Goal: Information Seeking & Learning: Learn about a topic

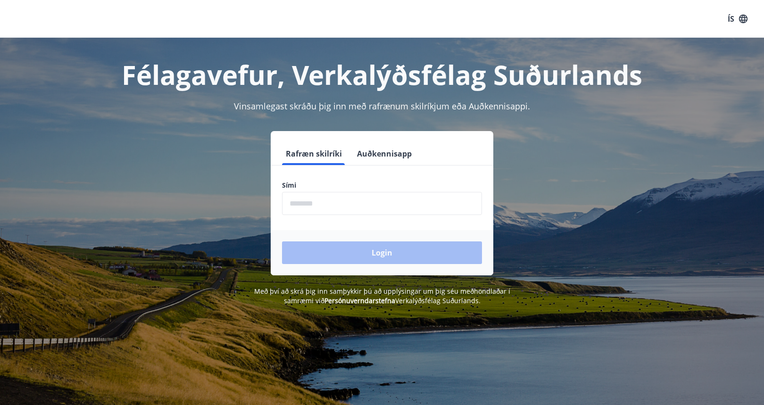
click at [379, 158] on button "Auðkennisapp" at bounding box center [384, 153] width 62 height 23
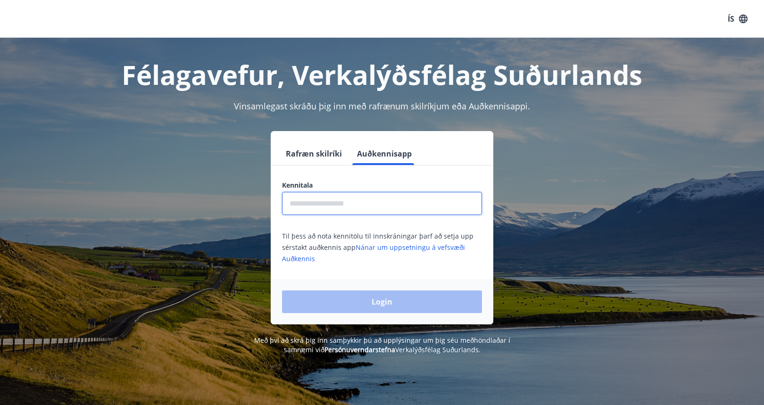
click at [356, 202] on input "text" at bounding box center [382, 203] width 200 height 23
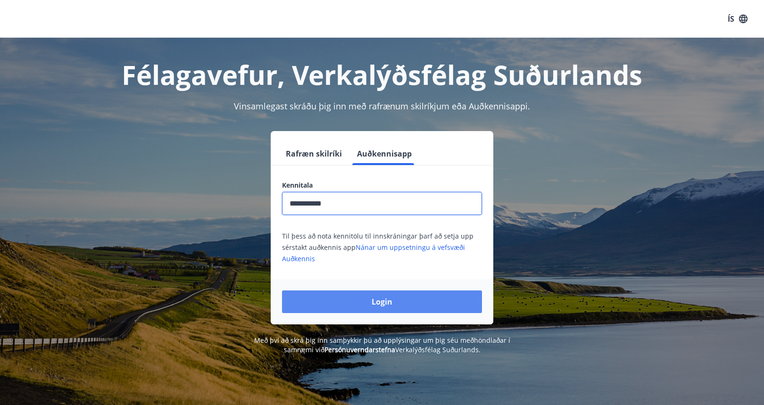
type input "**********"
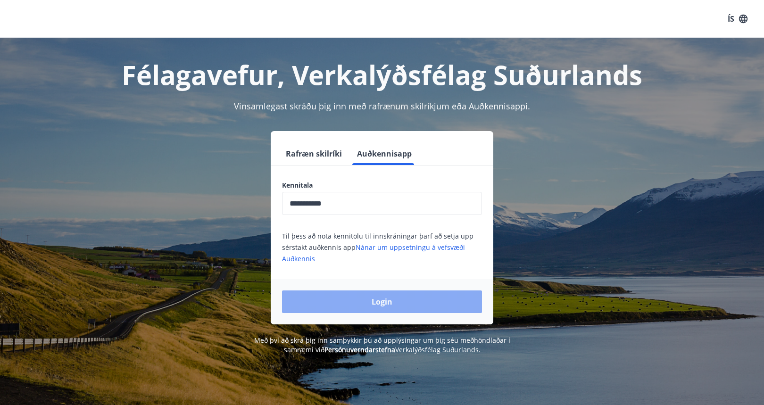
click at [425, 296] on button "Login" at bounding box center [382, 302] width 200 height 23
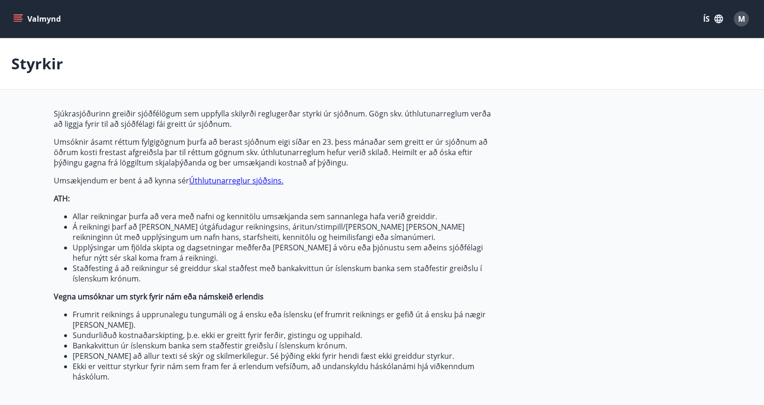
click at [724, 11] on button "ÍS" at bounding box center [713, 18] width 30 height 17
click at [600, 61] on span "English" at bounding box center [600, 59] width 23 height 9
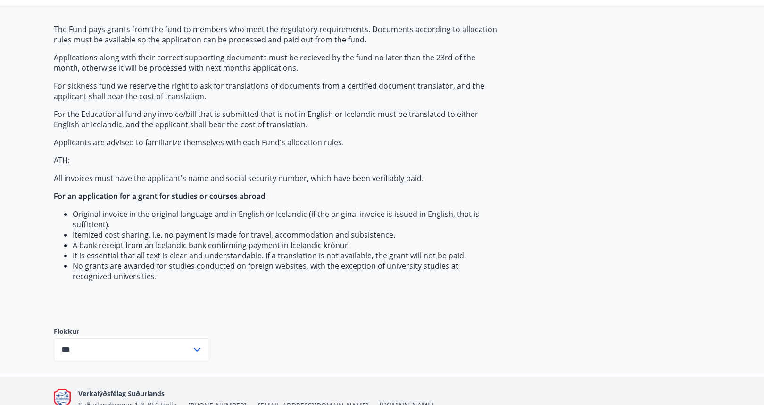
scroll to position [97, 0]
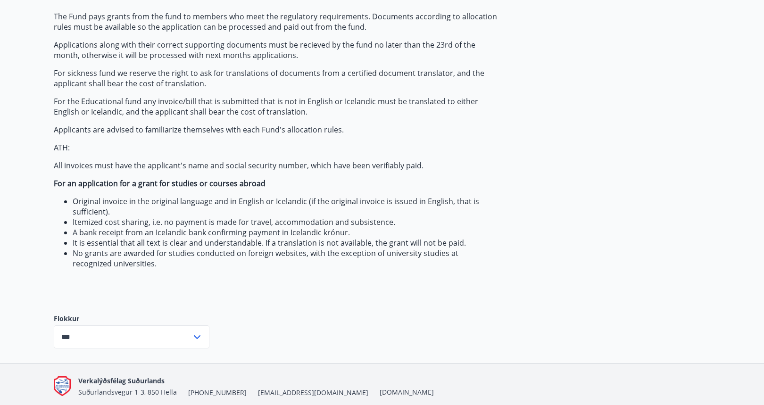
click at [157, 346] on input "***" at bounding box center [123, 337] width 138 height 23
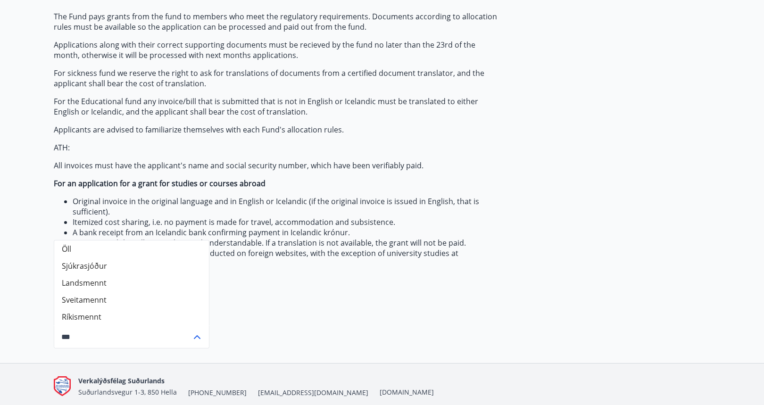
click at [134, 269] on li "Sjúkrasjóður" at bounding box center [131, 266] width 155 height 17
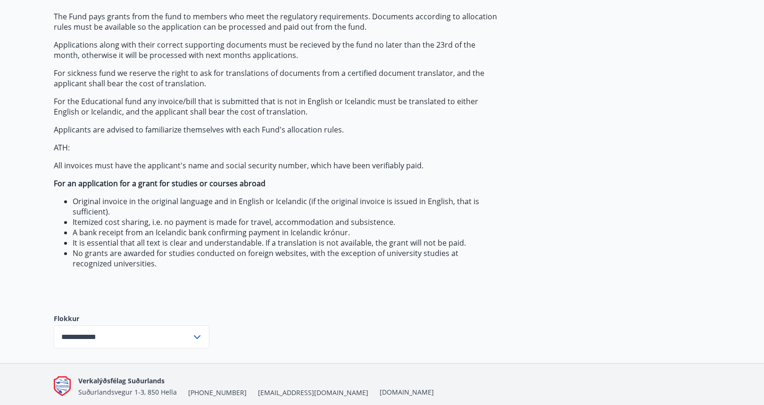
scroll to position [134, 0]
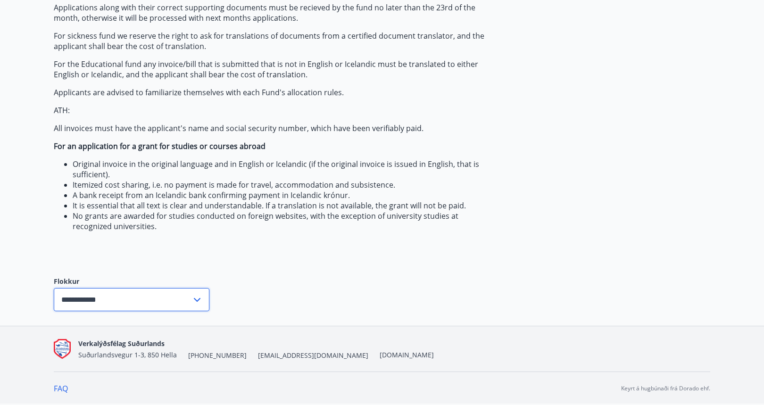
click at [178, 305] on input "**********" at bounding box center [123, 299] width 138 height 23
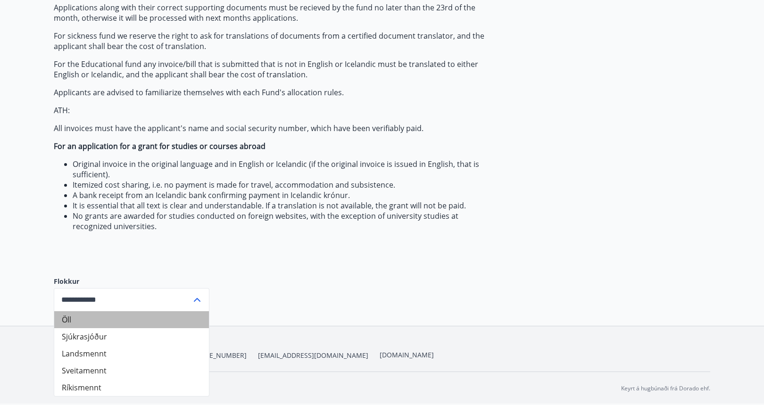
click at [119, 321] on li "Öll" at bounding box center [131, 319] width 155 height 17
type input "***"
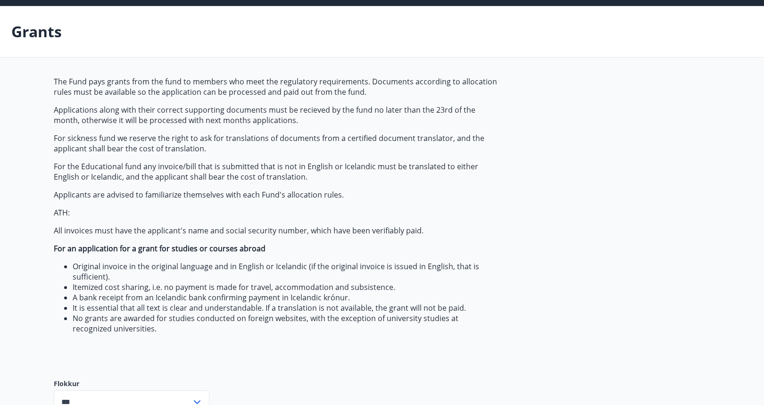
scroll to position [0, 0]
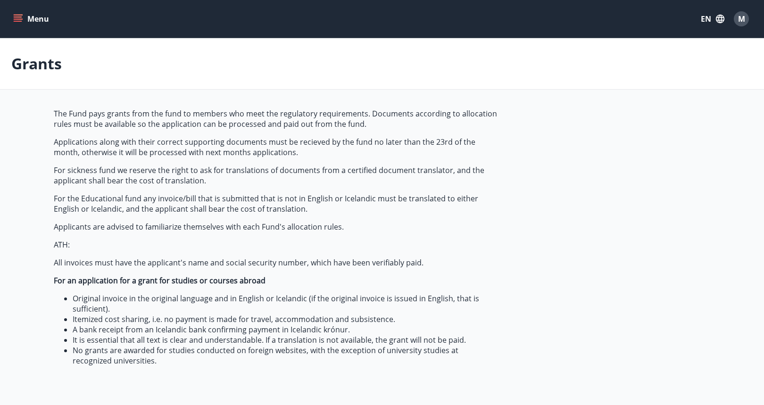
click at [23, 24] on button "Menu" at bounding box center [32, 18] width 42 height 17
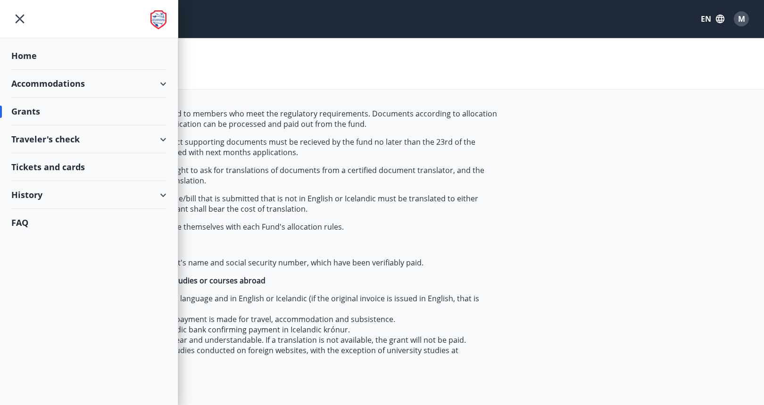
click at [61, 138] on div "Traveler's check" at bounding box center [88, 140] width 155 height 28
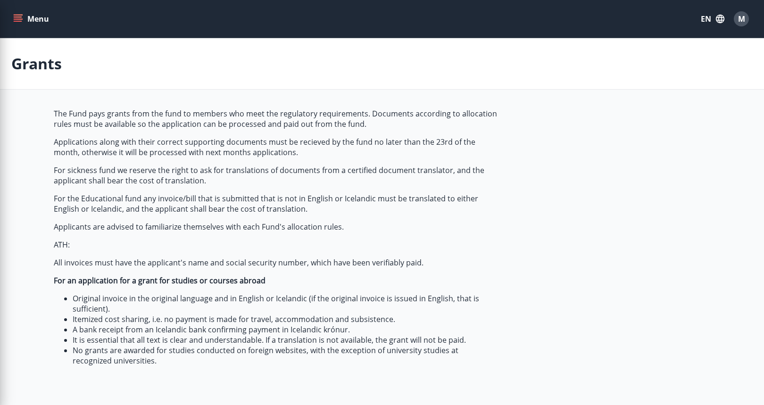
click at [225, 244] on p "ATH:" at bounding box center [276, 245] width 445 height 10
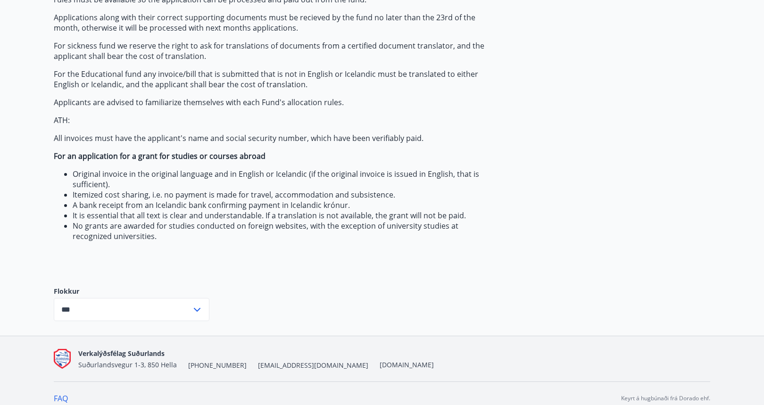
scroll to position [134, 0]
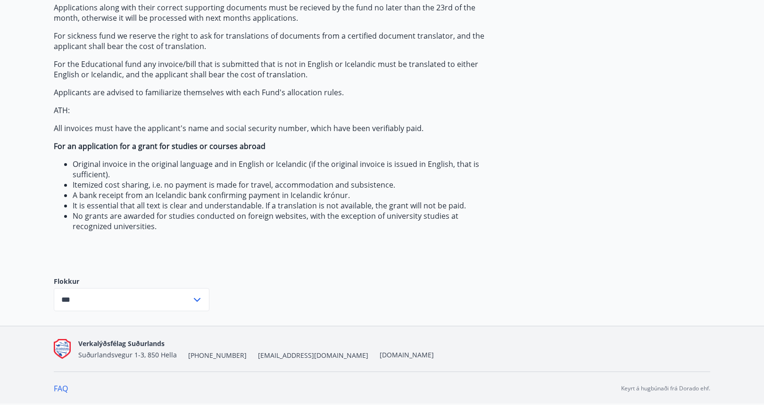
click at [264, 356] on span "[EMAIL_ADDRESS][DOMAIN_NAME]" at bounding box center [313, 355] width 110 height 9
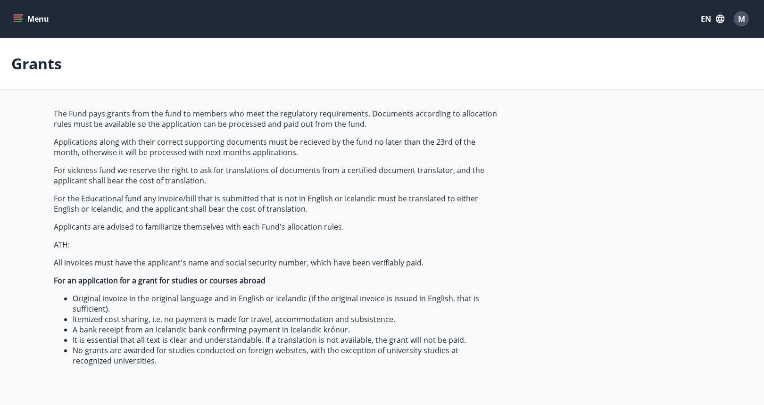
click at [38, 22] on button "Menu" at bounding box center [32, 18] width 42 height 17
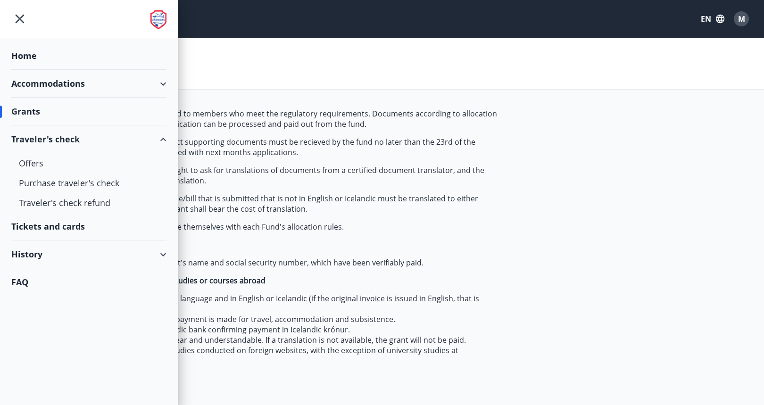
click at [39, 106] on div "Grants" at bounding box center [88, 112] width 155 height 28
click at [42, 48] on div "Home" at bounding box center [88, 56] width 155 height 28
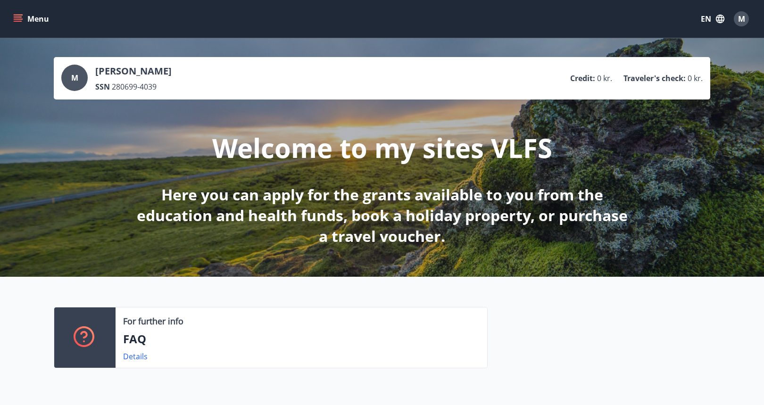
click at [35, 24] on button "Menu" at bounding box center [32, 18] width 42 height 17
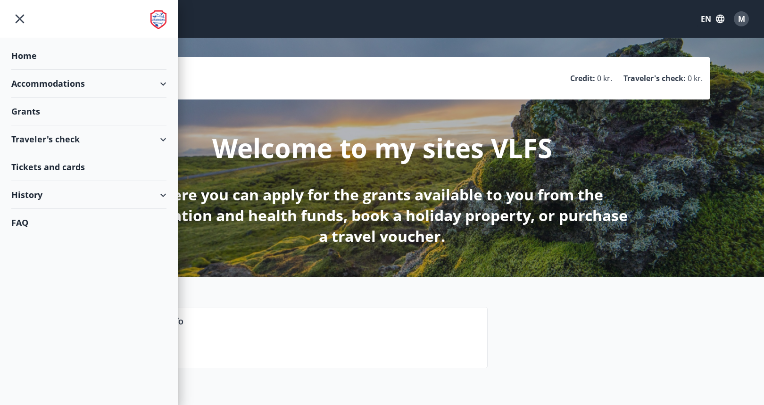
click at [535, 330] on div at bounding box center [599, 341] width 223 height 69
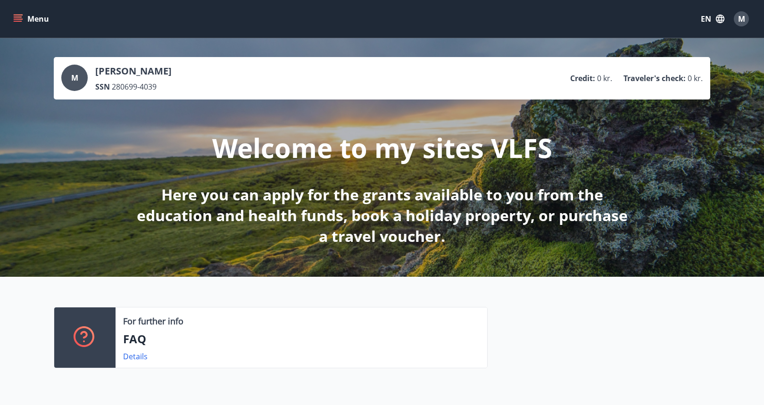
click at [19, 21] on icon "menu" at bounding box center [18, 21] width 8 height 1
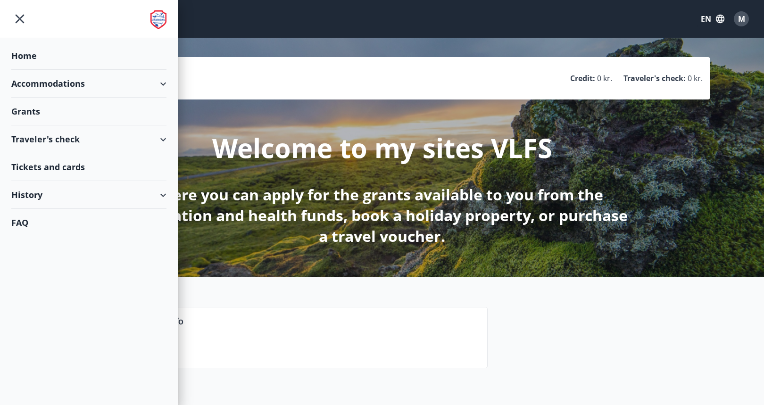
click at [165, 194] on div "History" at bounding box center [88, 195] width 155 height 28
click at [39, 294] on div "Credit" at bounding box center [89, 298] width 140 height 20
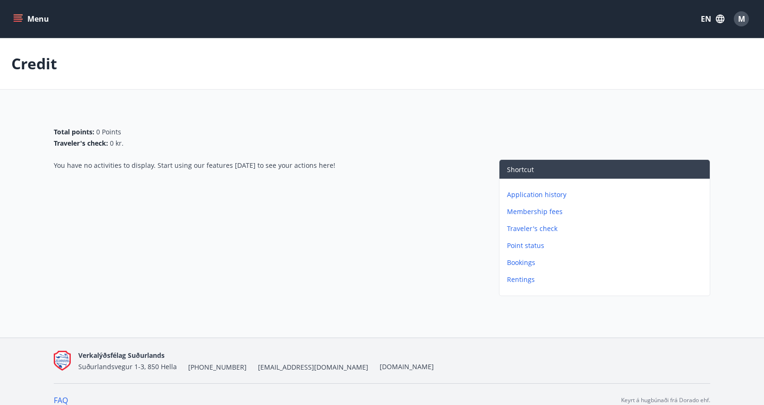
click at [541, 213] on p "Membership fees" at bounding box center [606, 211] width 199 height 9
click at [11, 14] on button "Menu" at bounding box center [32, 18] width 42 height 17
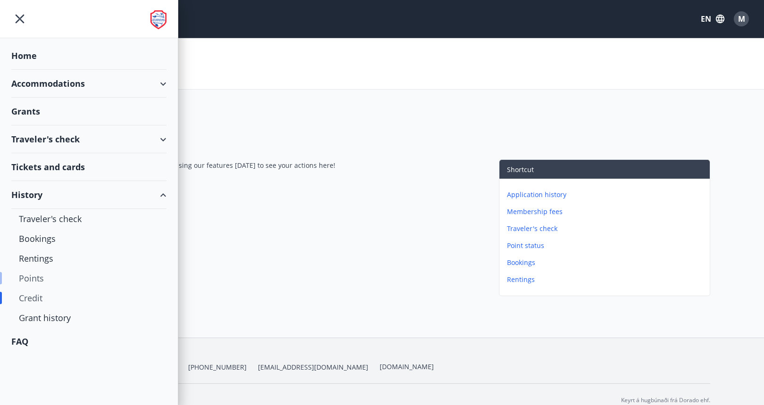
click at [40, 277] on div "Points" at bounding box center [89, 278] width 140 height 20
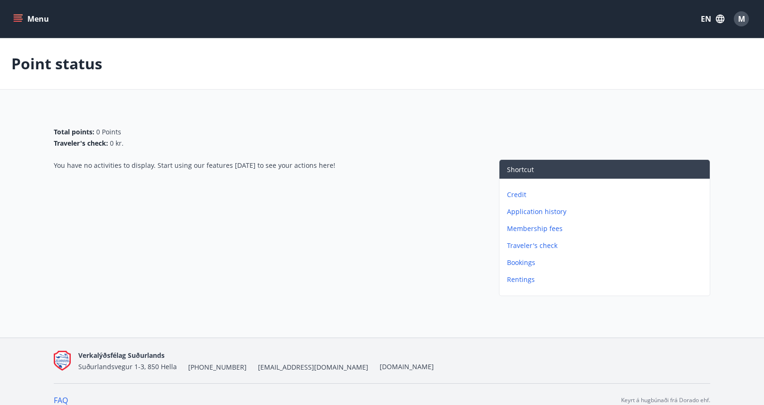
click at [16, 16] on icon "menu" at bounding box center [17, 18] width 9 height 9
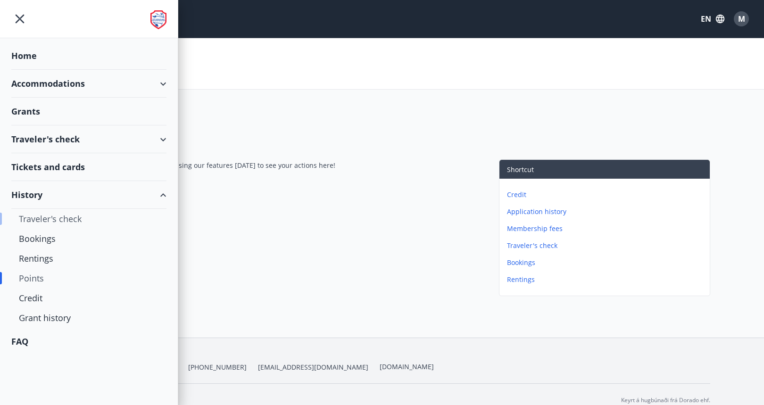
click at [74, 223] on div "Traveler's check" at bounding box center [89, 219] width 140 height 20
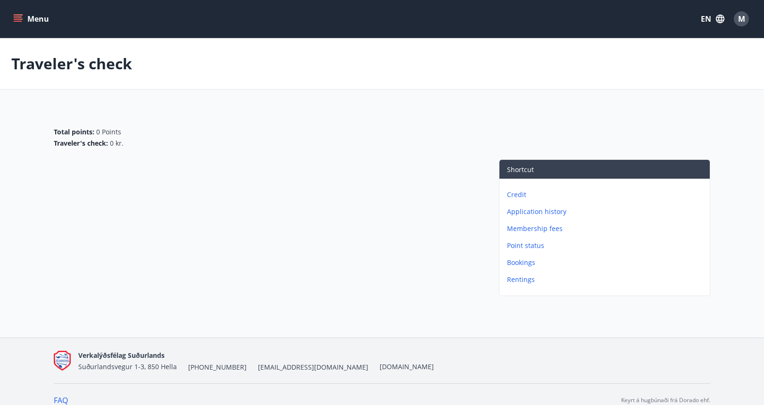
click at [20, 18] on icon "menu" at bounding box center [19, 18] width 10 height 1
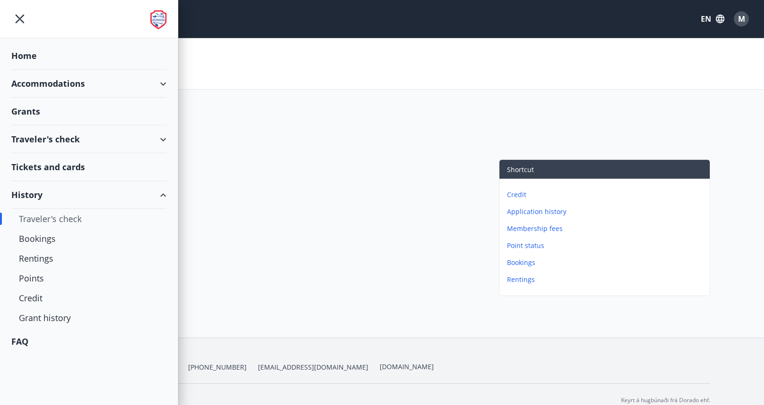
click at [52, 65] on div "Home" at bounding box center [88, 56] width 155 height 28
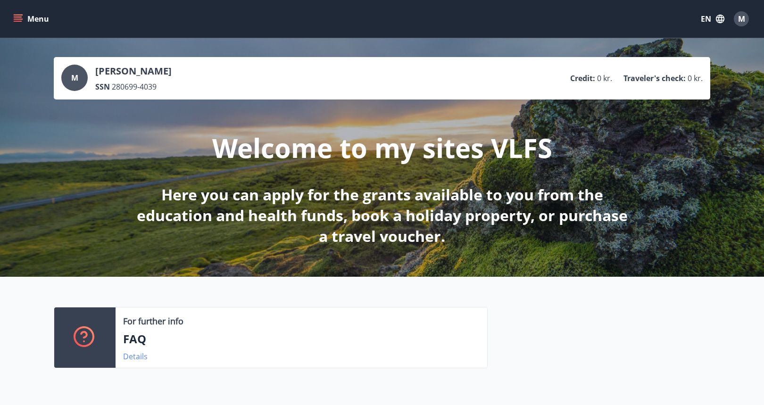
click at [137, 356] on link "Details" at bounding box center [135, 357] width 25 height 10
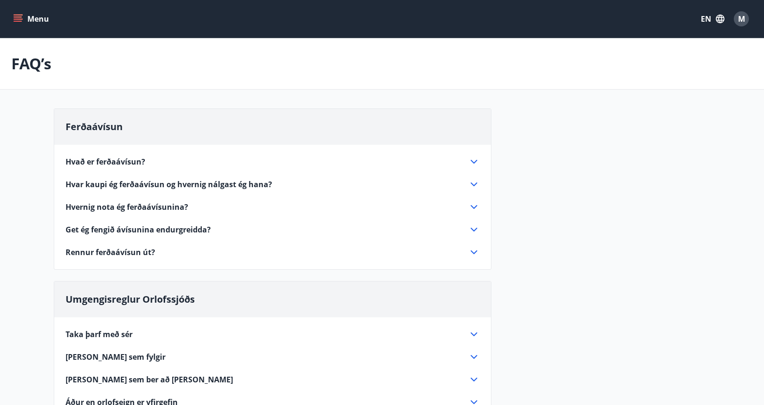
click at [464, 159] on div "Hvað er ferðaávísun?" at bounding box center [267, 162] width 403 height 10
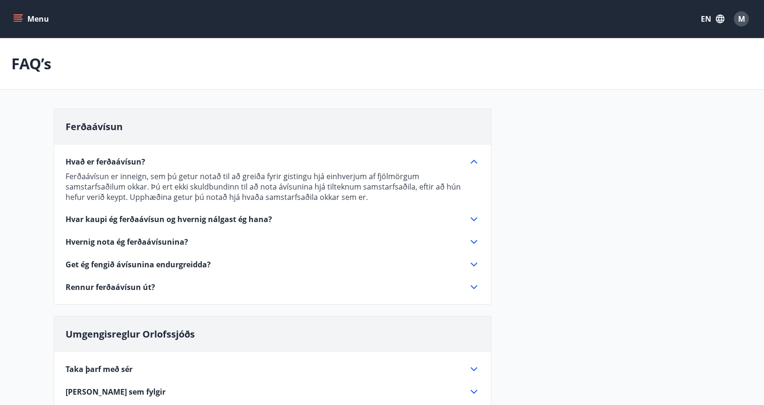
click at [464, 159] on div "Hvað er ferðaávísun?" at bounding box center [267, 162] width 403 height 10
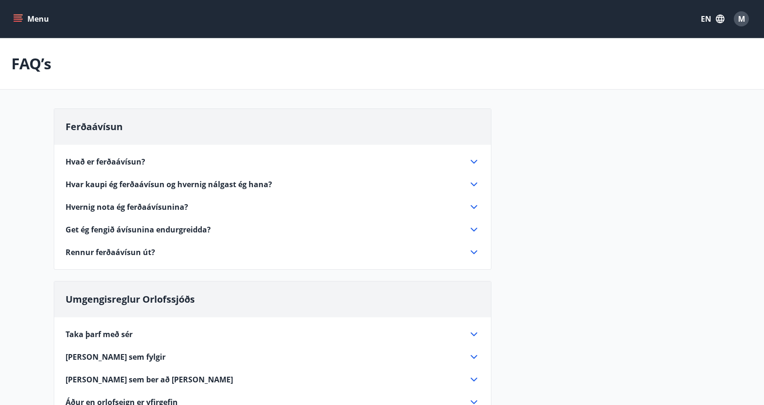
click at [471, 168] on div "Hvað er ferðaávísun? Ferðaávísun er inneign, sem þú getur notað til að greiða f…" at bounding box center [272, 201] width 437 height 113
click at [472, 166] on icon at bounding box center [474, 161] width 11 height 11
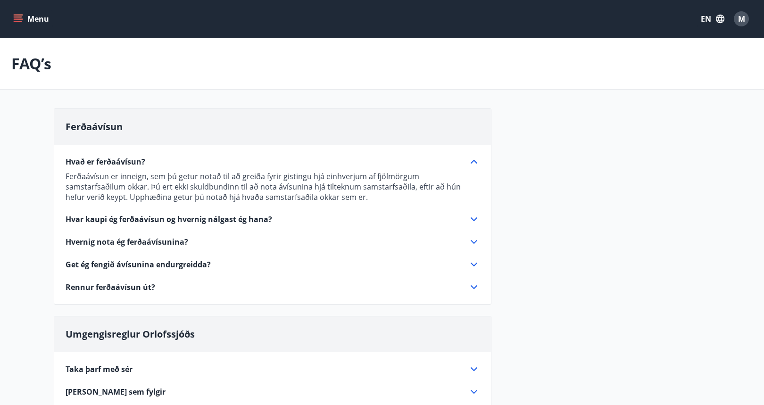
click at [68, 175] on p "Ferðaávísun er inneign, sem þú getur notað til að greiða fyrir gistingu hjá ein…" at bounding box center [273, 186] width 414 height 31
click at [225, 221] on span "Hvar kaupi ég ferðaávísun og hvernig nálgast ég hana?" at bounding box center [169, 219] width 207 height 10
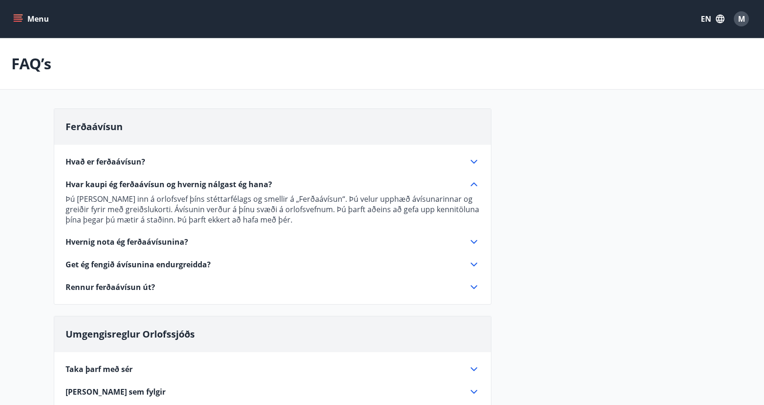
click at [286, 184] on div "Hvar kaupi ég ferðaávísun og hvernig nálgast ég hana?" at bounding box center [267, 184] width 403 height 10
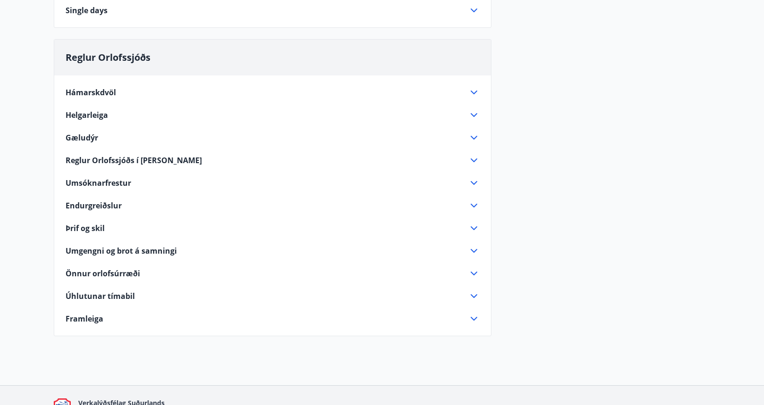
scroll to position [567, 0]
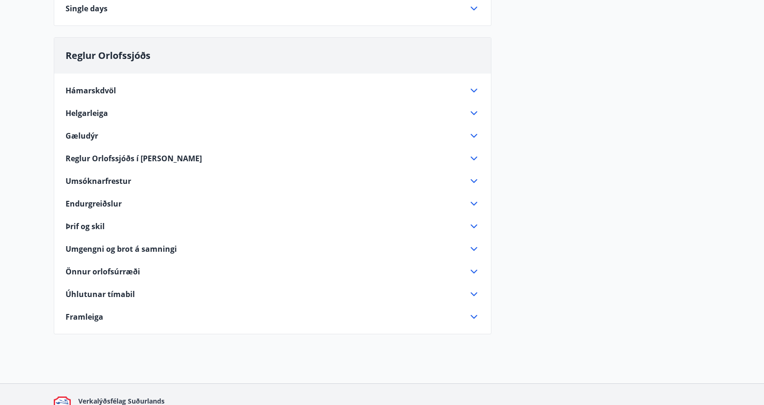
click at [100, 201] on span "Endurgreiðslur" at bounding box center [94, 204] width 56 height 10
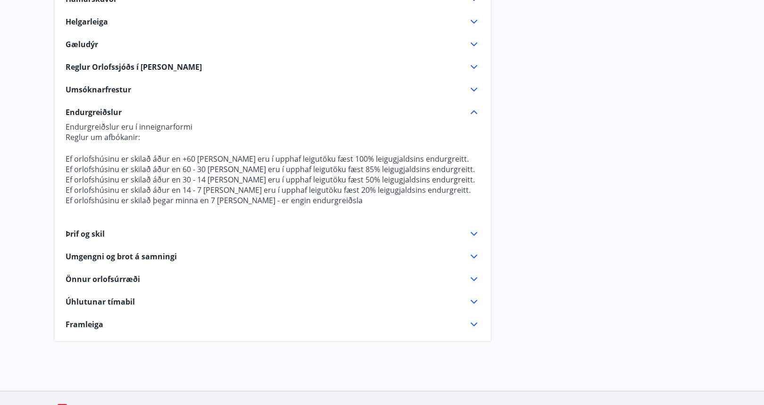
scroll to position [659, 0]
click at [105, 303] on span "Úhlutunar tímabil" at bounding box center [100, 301] width 69 height 10
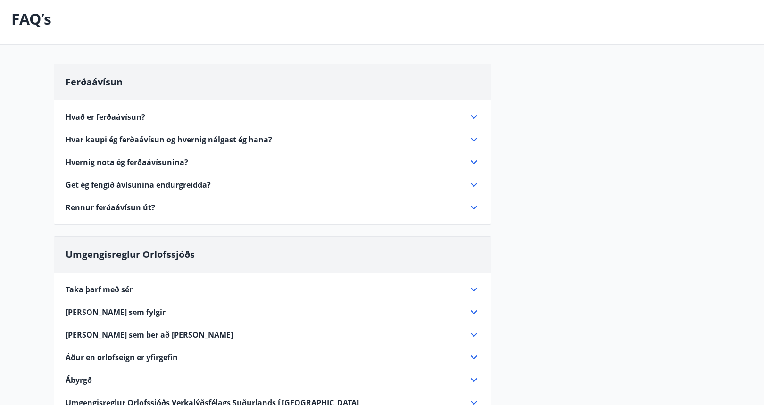
scroll to position [0, 0]
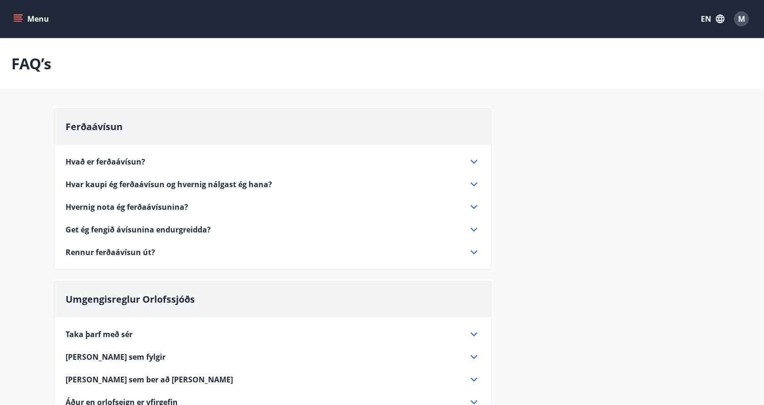
click at [21, 18] on icon "menu" at bounding box center [17, 18] width 9 height 9
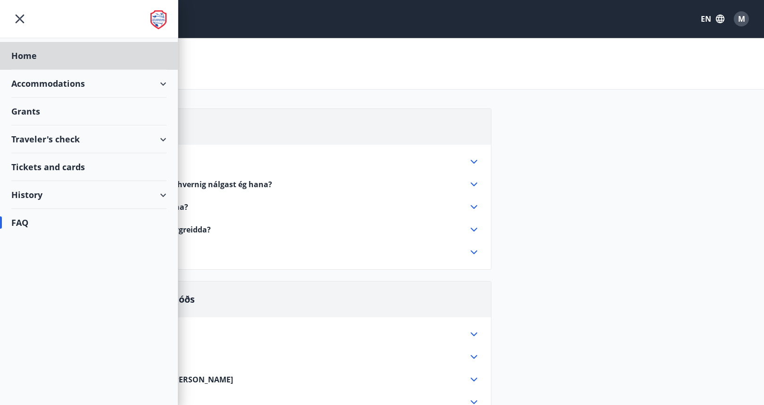
click at [42, 111] on div "Grants" at bounding box center [88, 112] width 155 height 28
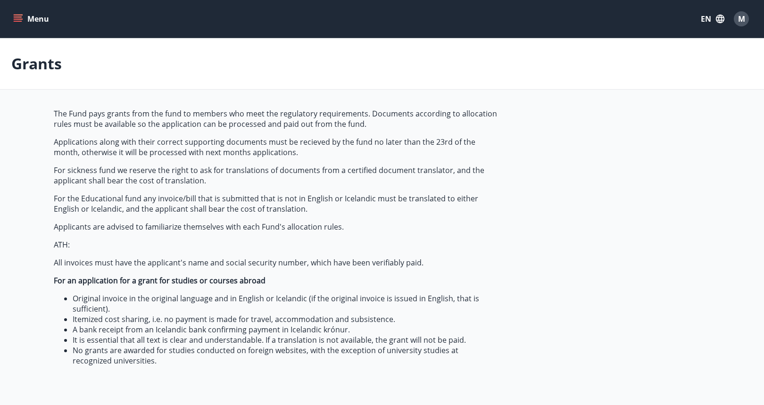
click at [157, 128] on p "The Fund pays grants from the fund to members who meet the regulatory requireme…" at bounding box center [276, 119] width 445 height 21
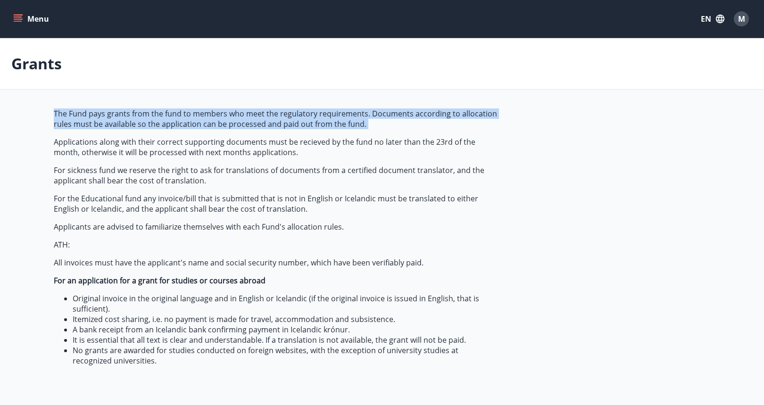
click at [157, 128] on p "The Fund pays grants from the fund to members who meet the regulatory requireme…" at bounding box center [276, 119] width 445 height 21
click at [152, 136] on span "The Fund pays grants from the fund to members who meet the regulatory requireme…" at bounding box center [276, 238] width 445 height 258
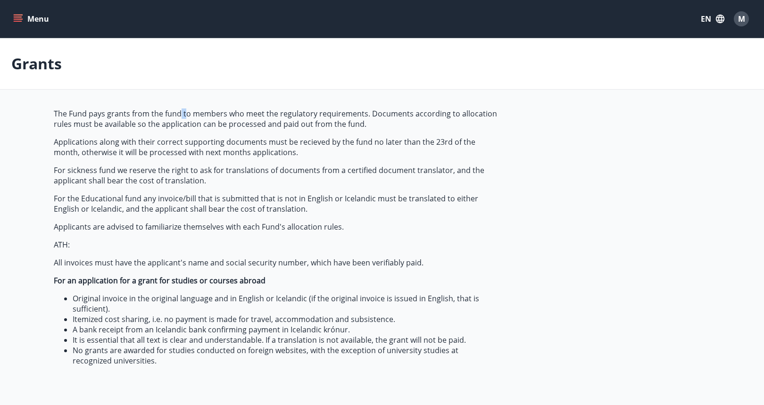
drag, startPoint x: 179, startPoint y: 115, endPoint x: 185, endPoint y: 116, distance: 6.2
click at [185, 116] on p "The Fund pays grants from the fund to members who meet the regulatory requireme…" at bounding box center [276, 119] width 445 height 21
click at [290, 117] on p "The Fund pays grants from the fund to members who meet the regulatory requireme…" at bounding box center [276, 119] width 445 height 21
drag, startPoint x: 280, startPoint y: 113, endPoint x: 302, endPoint y: 112, distance: 22.2
click at [302, 112] on p "The Fund pays grants from the fund to members who meet the regulatory requireme…" at bounding box center [276, 119] width 445 height 21
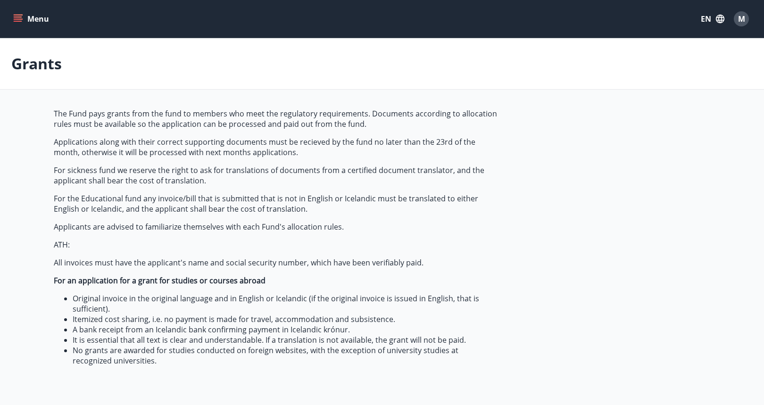
click at [313, 117] on p "The Fund pays grants from the fund to members who meet the regulatory requireme…" at bounding box center [276, 119] width 445 height 21
drag, startPoint x: 364, startPoint y: 111, endPoint x: 326, endPoint y: 111, distance: 38.7
click at [326, 111] on p "The Fund pays grants from the fund to members who meet the regulatory requireme…" at bounding box center [276, 119] width 445 height 21
click at [283, 102] on main "Grants The Fund pays grants from the fund to members who meet the regulatory re…" at bounding box center [382, 249] width 764 height 422
drag, startPoint x: 368, startPoint y: 114, endPoint x: 381, endPoint y: 114, distance: 13.2
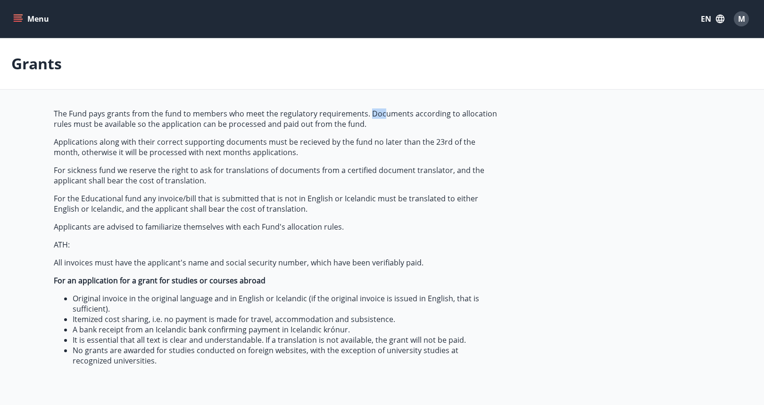
click at [381, 114] on p "The Fund pays grants from the fund to members who meet the regulatory requireme…" at bounding box center [276, 119] width 445 height 21
click at [384, 126] on p "The Fund pays grants from the fund to members who meet the regulatory requireme…" at bounding box center [276, 119] width 445 height 21
drag, startPoint x: 367, startPoint y: 111, endPoint x: 390, endPoint y: 116, distance: 23.6
click at [390, 116] on p "The Fund pays grants from the fund to members who meet the regulatory requireme…" at bounding box center [276, 119] width 445 height 21
click at [392, 133] on span "The Fund pays grants from the fund to members who meet the regulatory requireme…" at bounding box center [276, 238] width 445 height 258
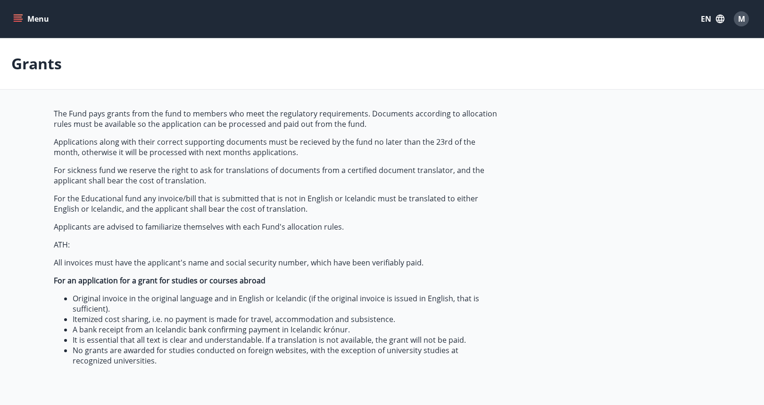
click at [192, 131] on span "The Fund pays grants from the fund to members who meet the regulatory requireme…" at bounding box center [276, 238] width 445 height 258
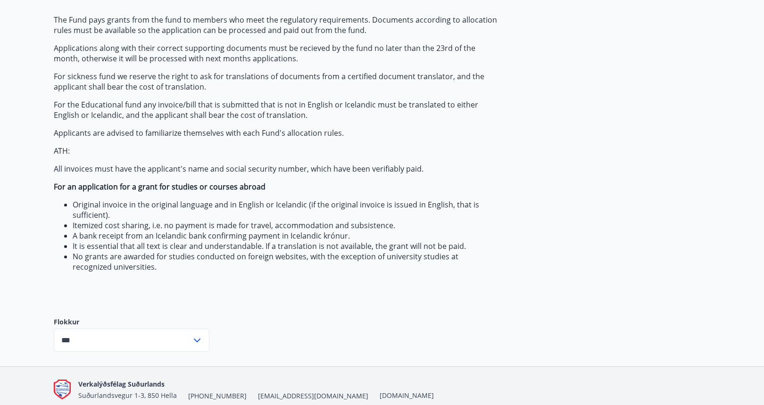
scroll to position [134, 0]
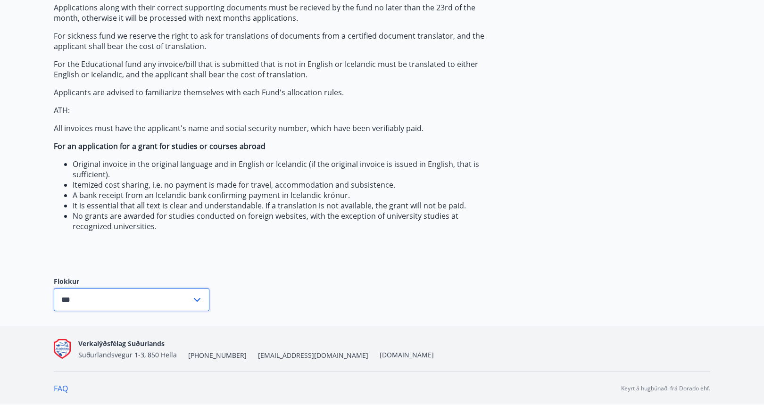
click at [119, 299] on input "***" at bounding box center [123, 299] width 138 height 23
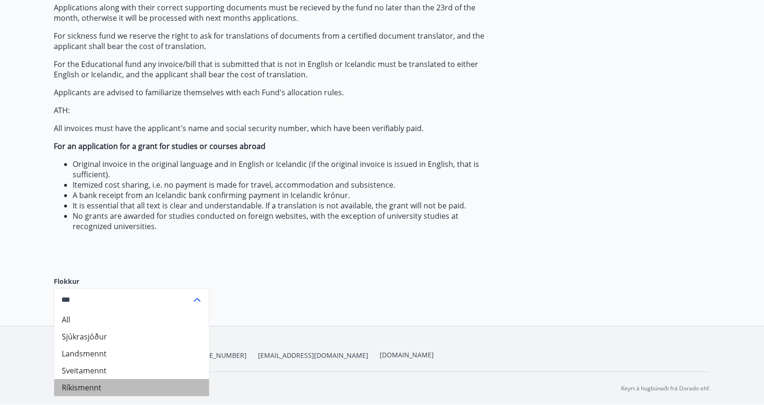
click at [93, 384] on li "Ríkismennt" at bounding box center [131, 387] width 155 height 17
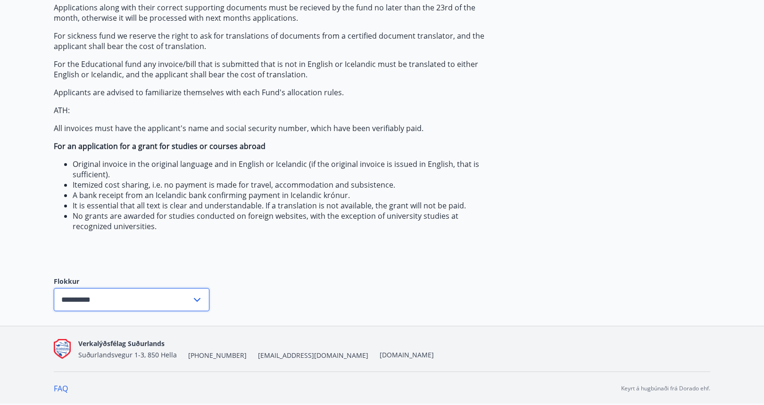
click at [133, 298] on input "**********" at bounding box center [123, 299] width 138 height 23
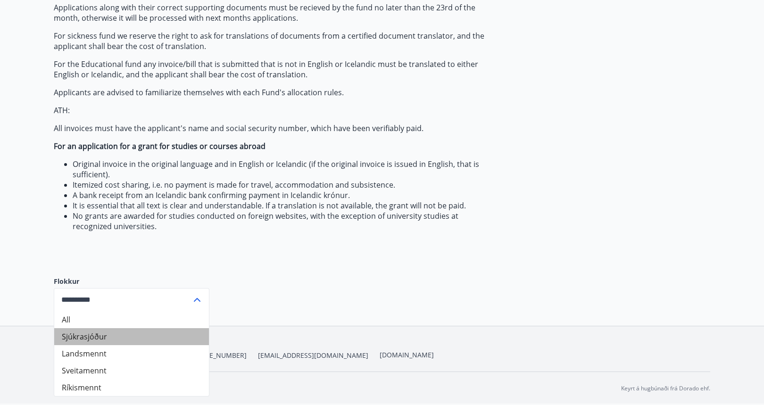
click at [110, 330] on li "Sjúkrasjóður" at bounding box center [131, 336] width 155 height 17
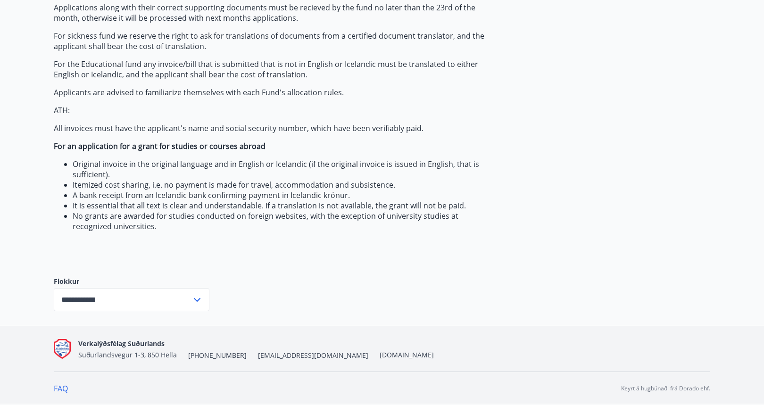
click at [137, 285] on label "Flokkur" at bounding box center [132, 281] width 156 height 9
click at [131, 289] on input "**********" at bounding box center [123, 299] width 138 height 23
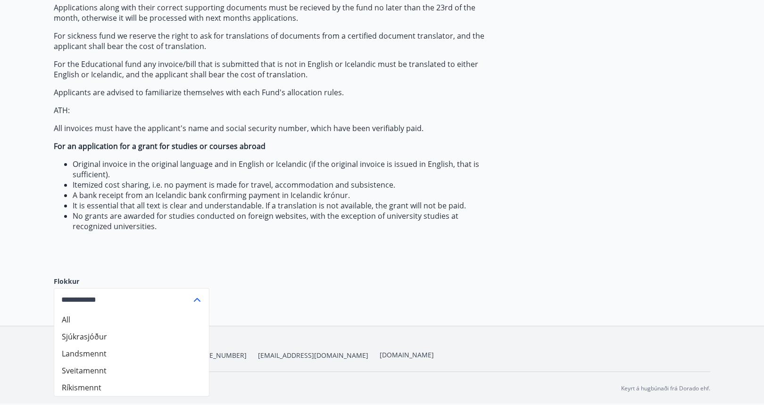
click at [118, 321] on li "All" at bounding box center [131, 319] width 155 height 17
type input "***"
